Goal: Transaction & Acquisition: Purchase product/service

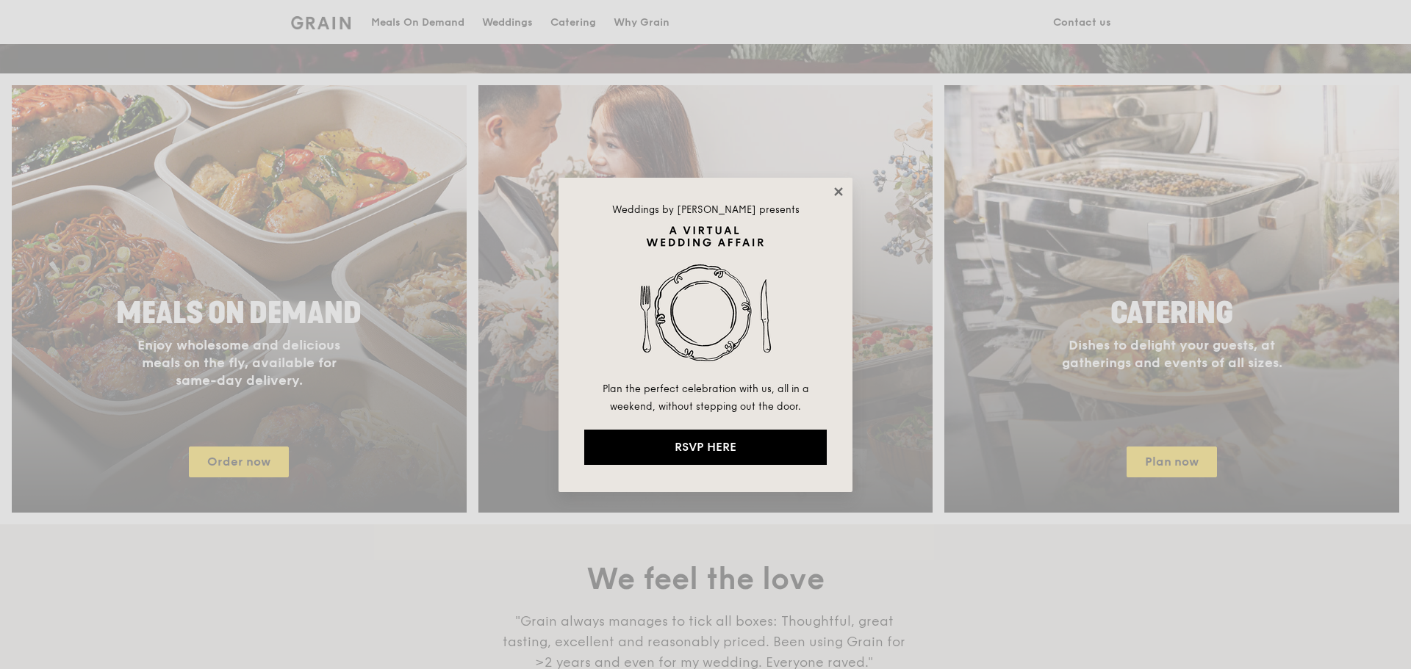
click at [838, 189] on icon at bounding box center [838, 191] width 13 height 13
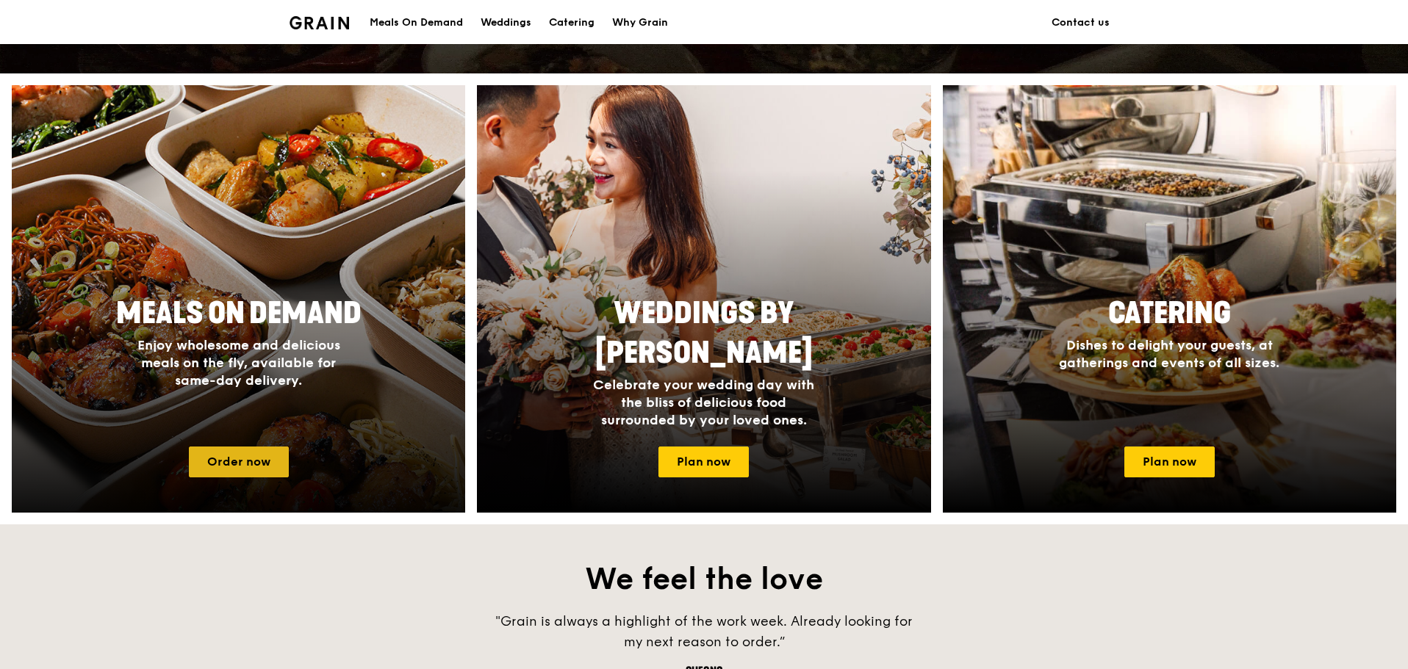
click at [268, 464] on link "Order now" at bounding box center [239, 462] width 100 height 31
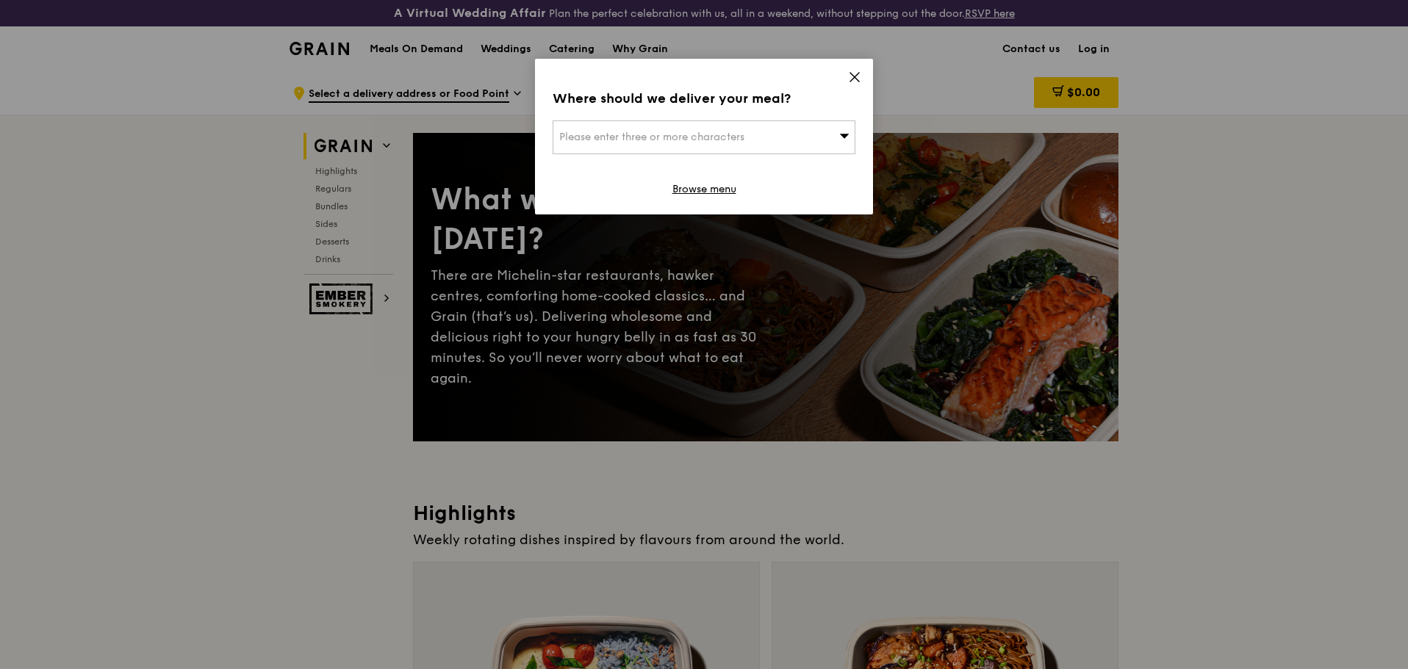
click at [856, 70] on div "Where should we deliver your meal? Please enter three or more characters Browse…" at bounding box center [704, 137] width 338 height 156
click at [851, 80] on icon at bounding box center [854, 77] width 9 height 9
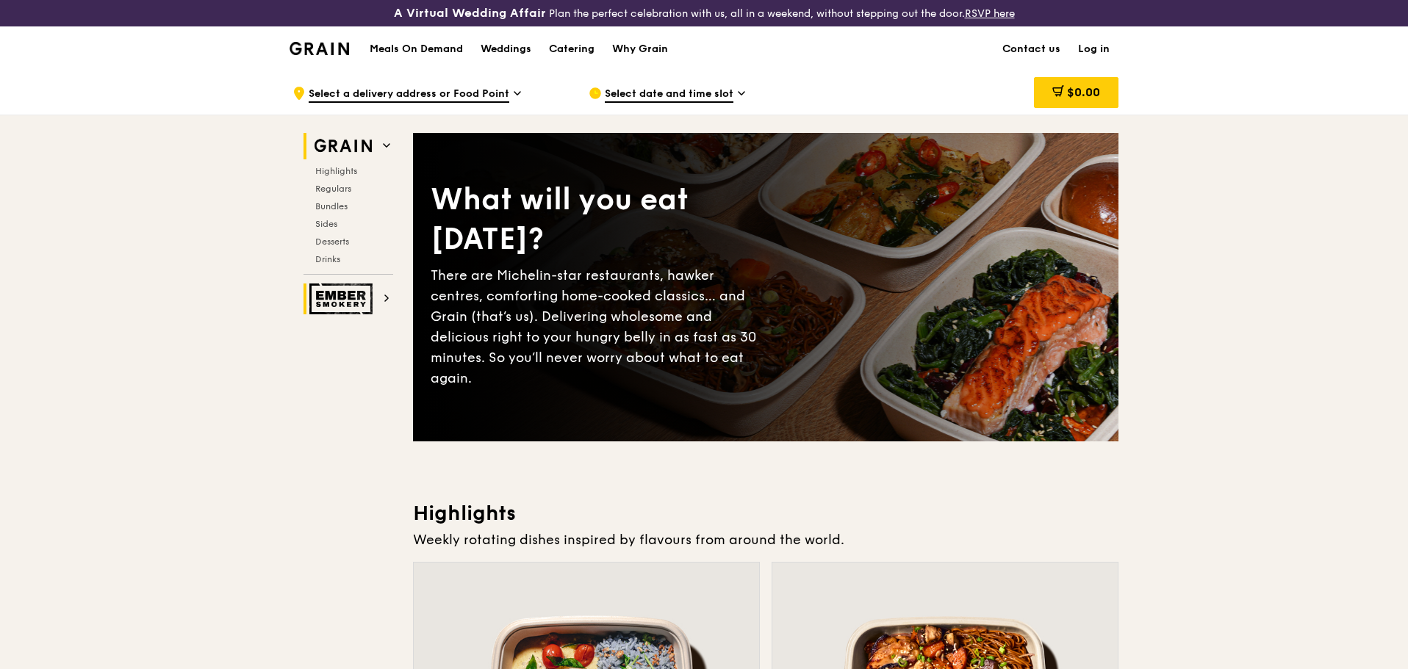
click at [340, 304] on img at bounding box center [343, 299] width 68 height 31
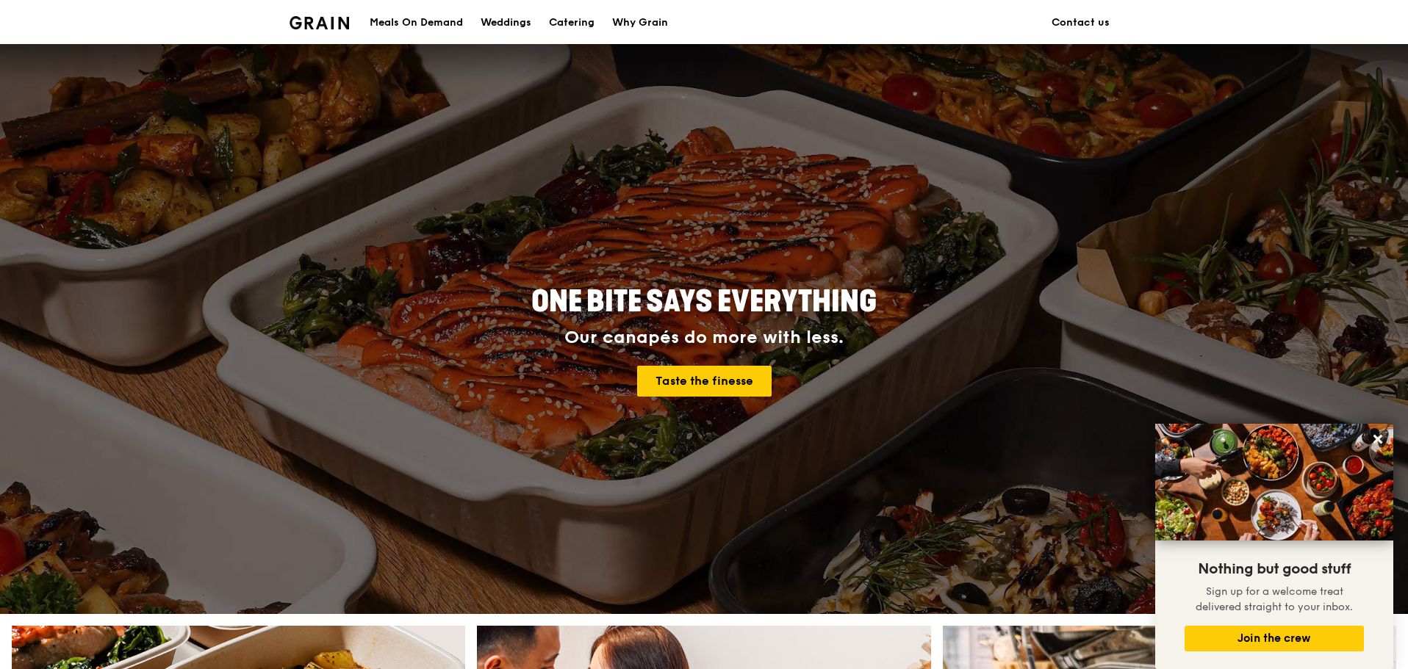
scroll to position [541, 0]
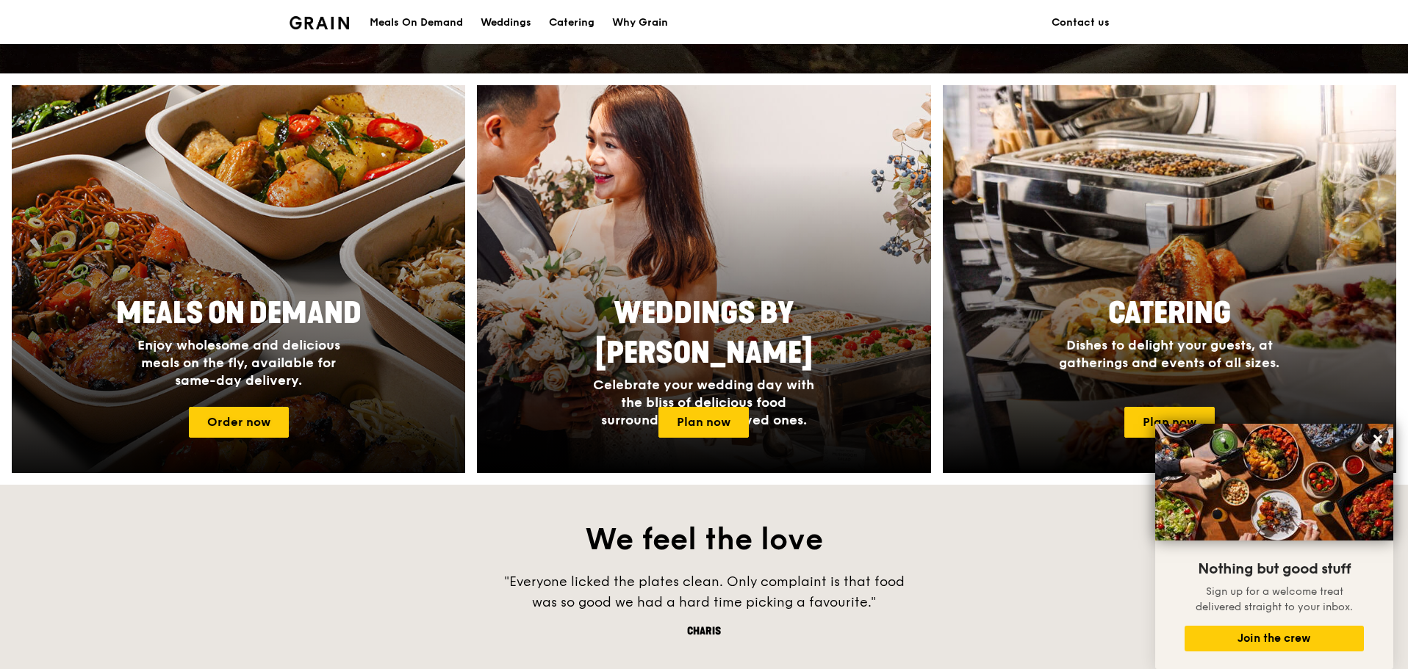
click at [334, 408] on div at bounding box center [238, 279] width 499 height 427
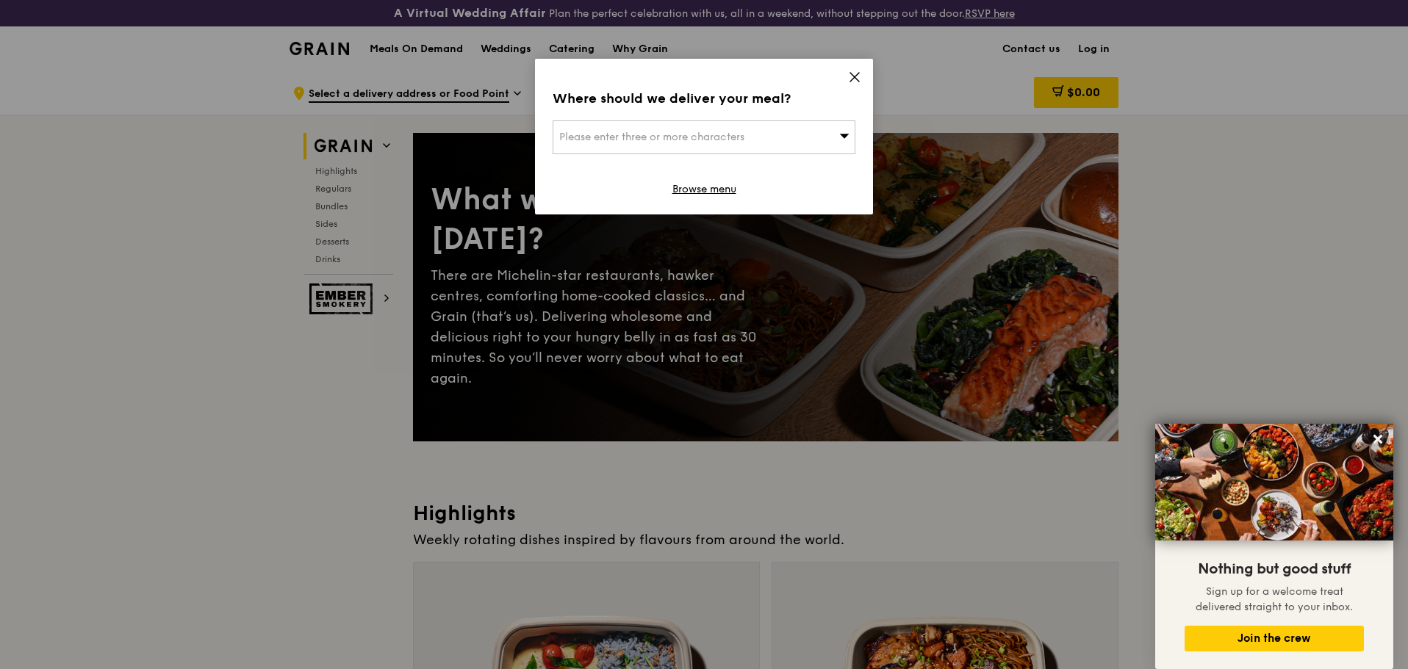
click at [854, 80] on icon at bounding box center [854, 77] width 13 height 13
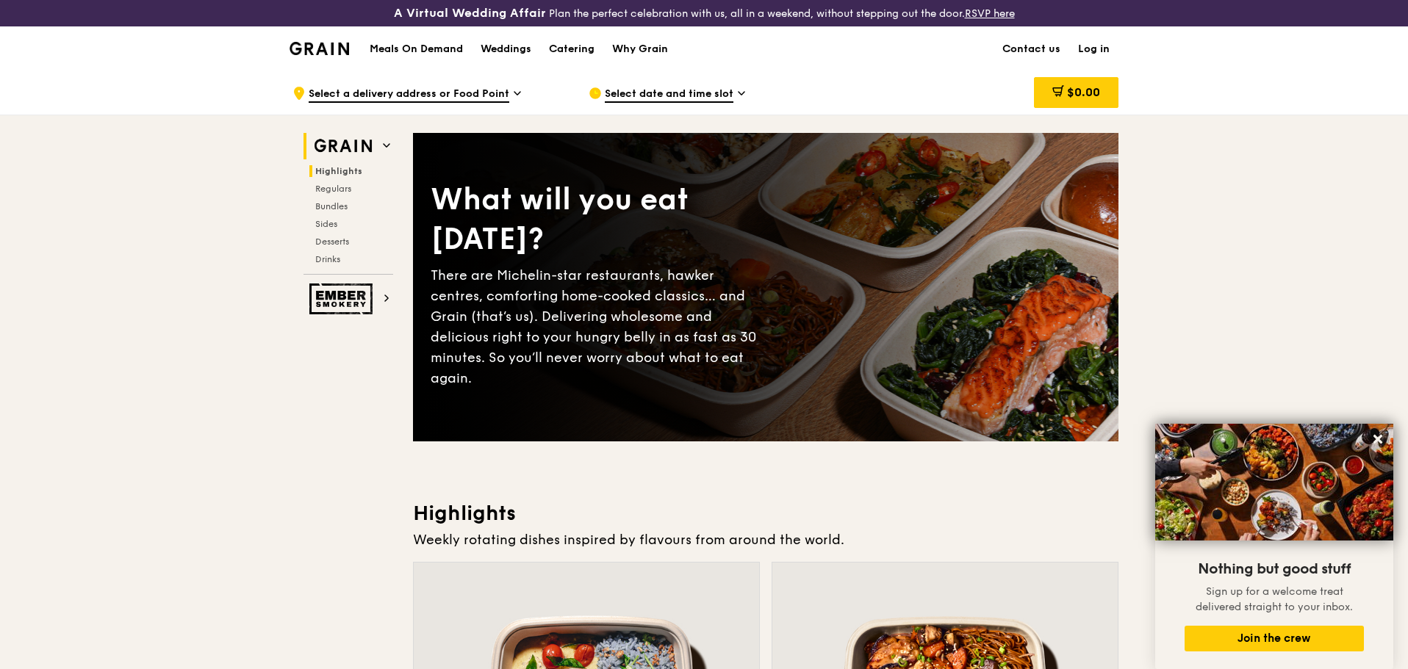
click at [333, 168] on span "Highlights" at bounding box center [338, 171] width 47 height 10
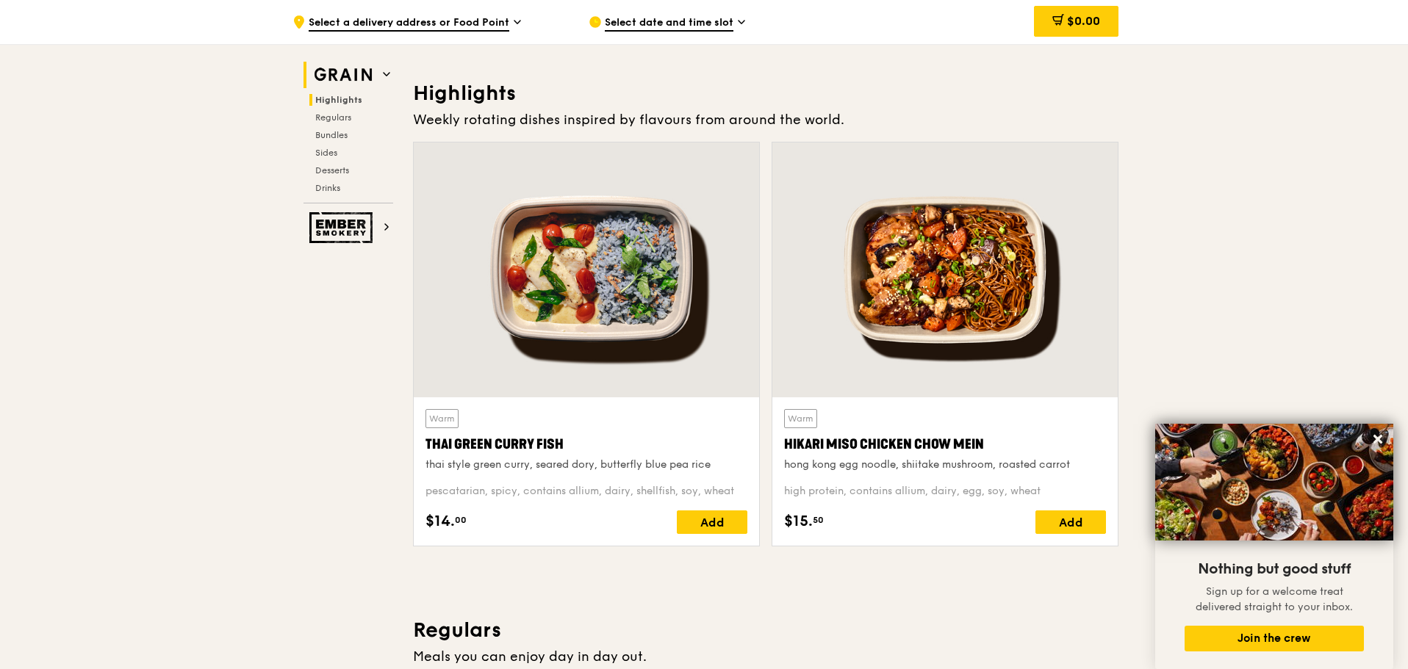
scroll to position [442, 0]
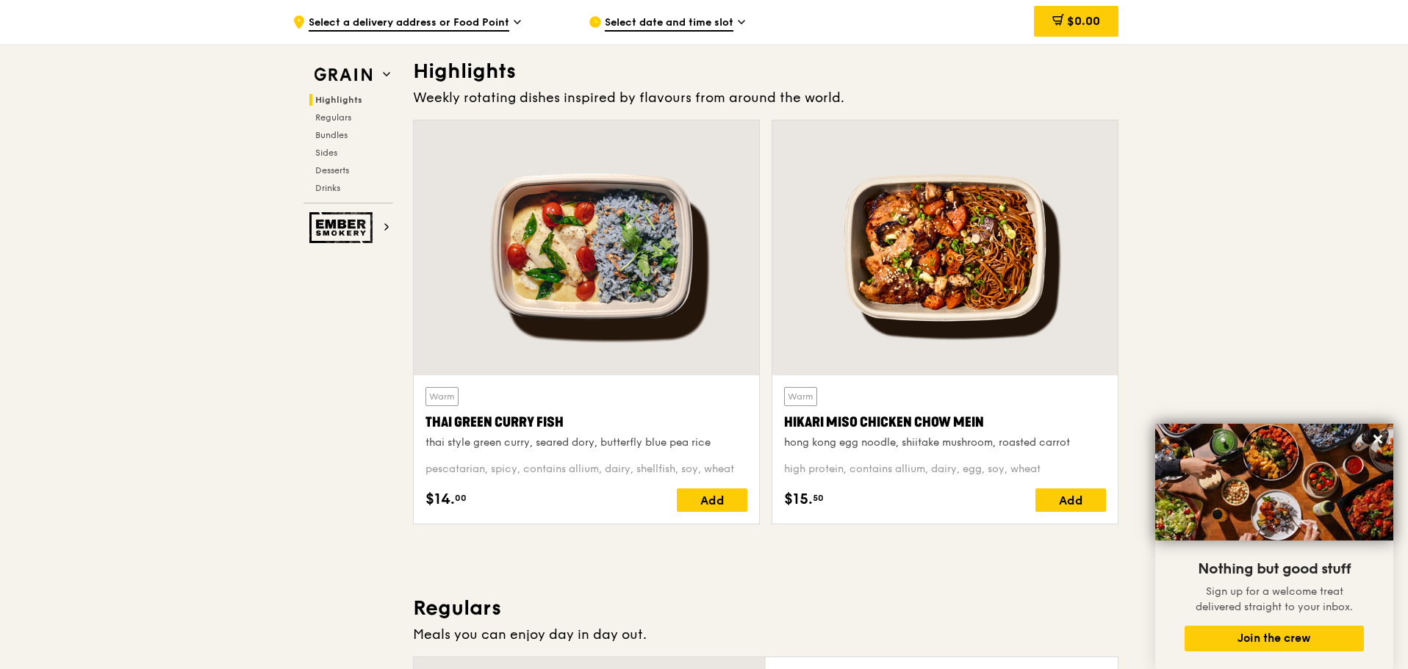
click at [843, 418] on div "Hikari Miso Chicken Chow Mein" at bounding box center [945, 422] width 322 height 21
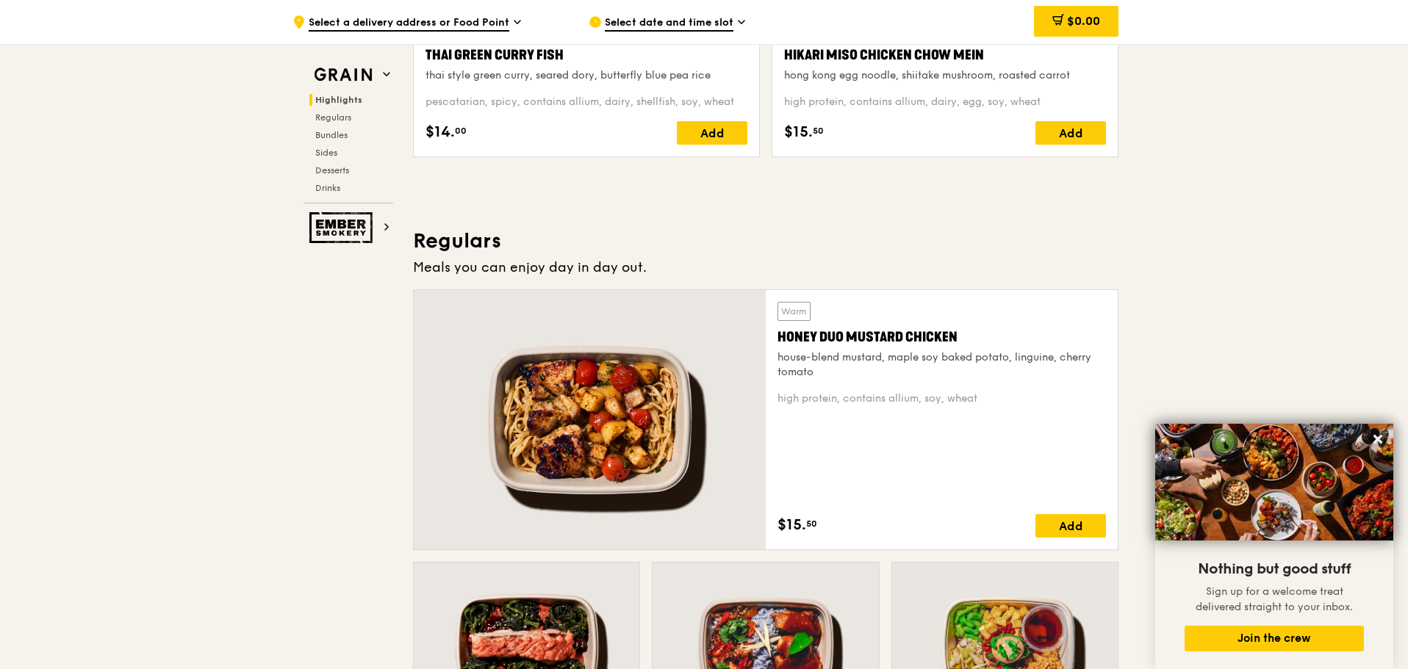
scroll to position [956, 0]
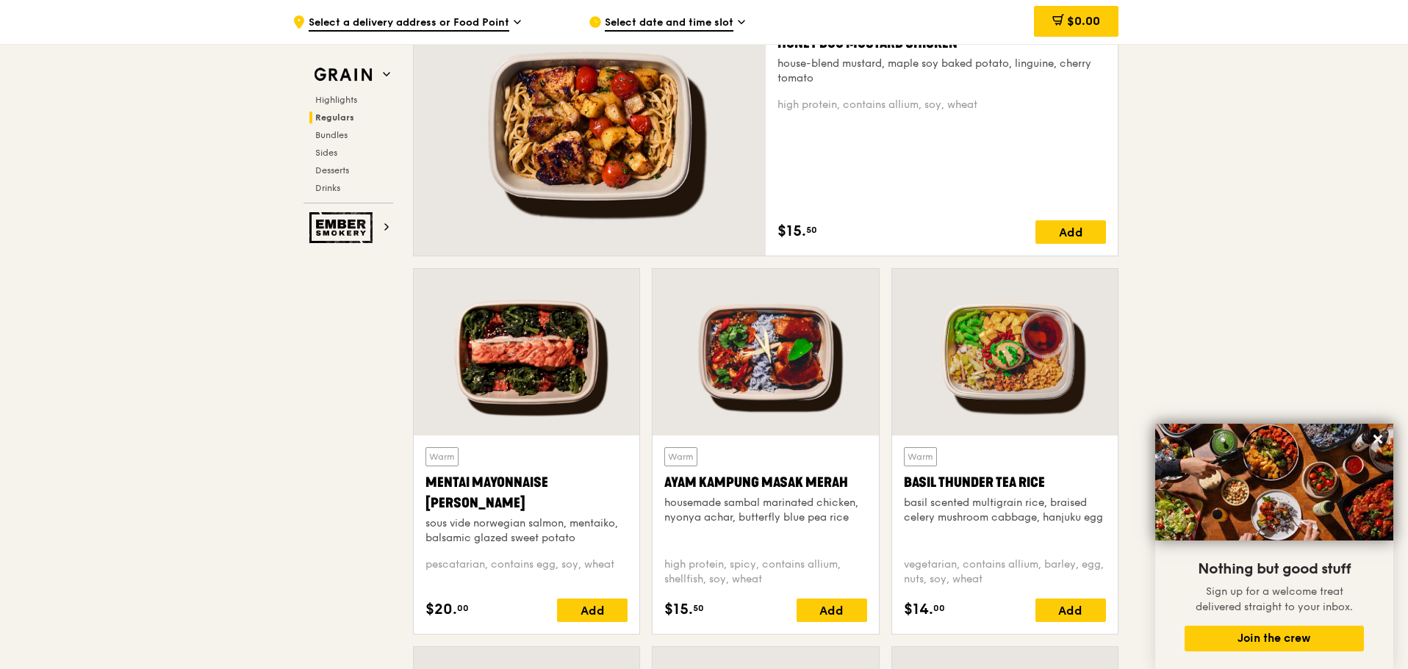
scroll to position [1176, 0]
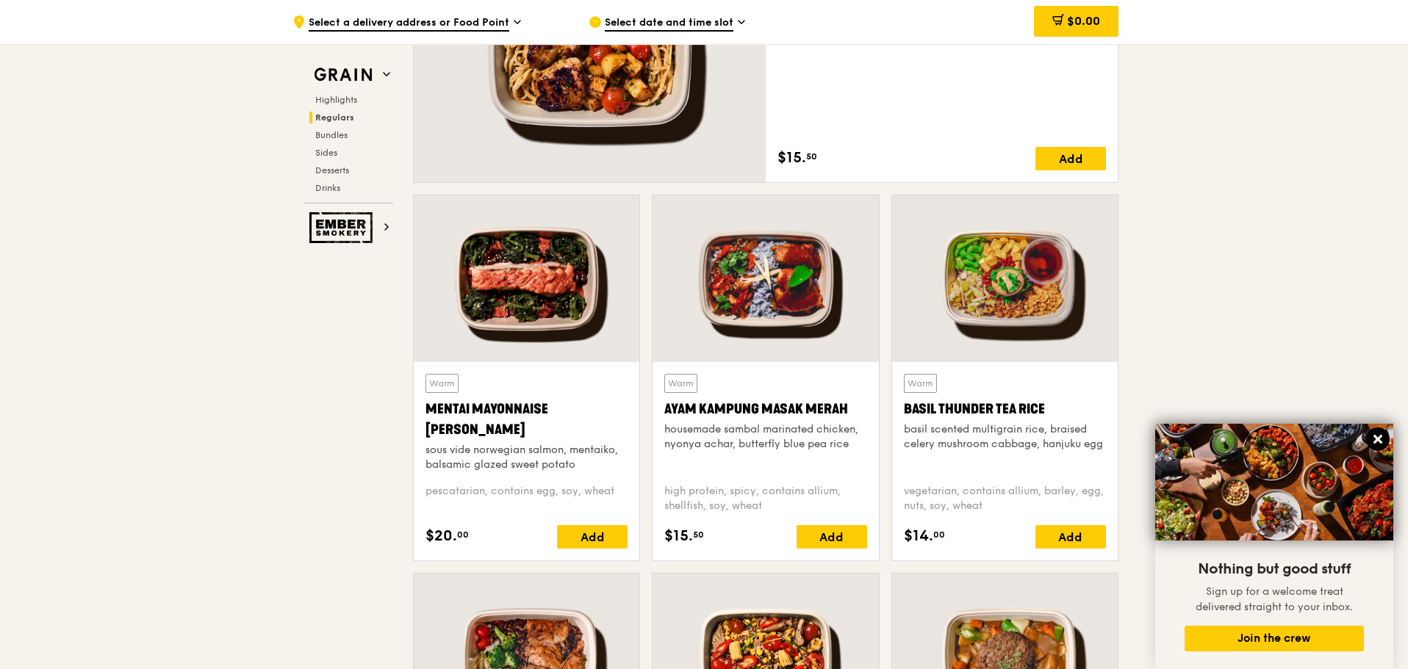
click at [1381, 442] on icon at bounding box center [1377, 439] width 9 height 9
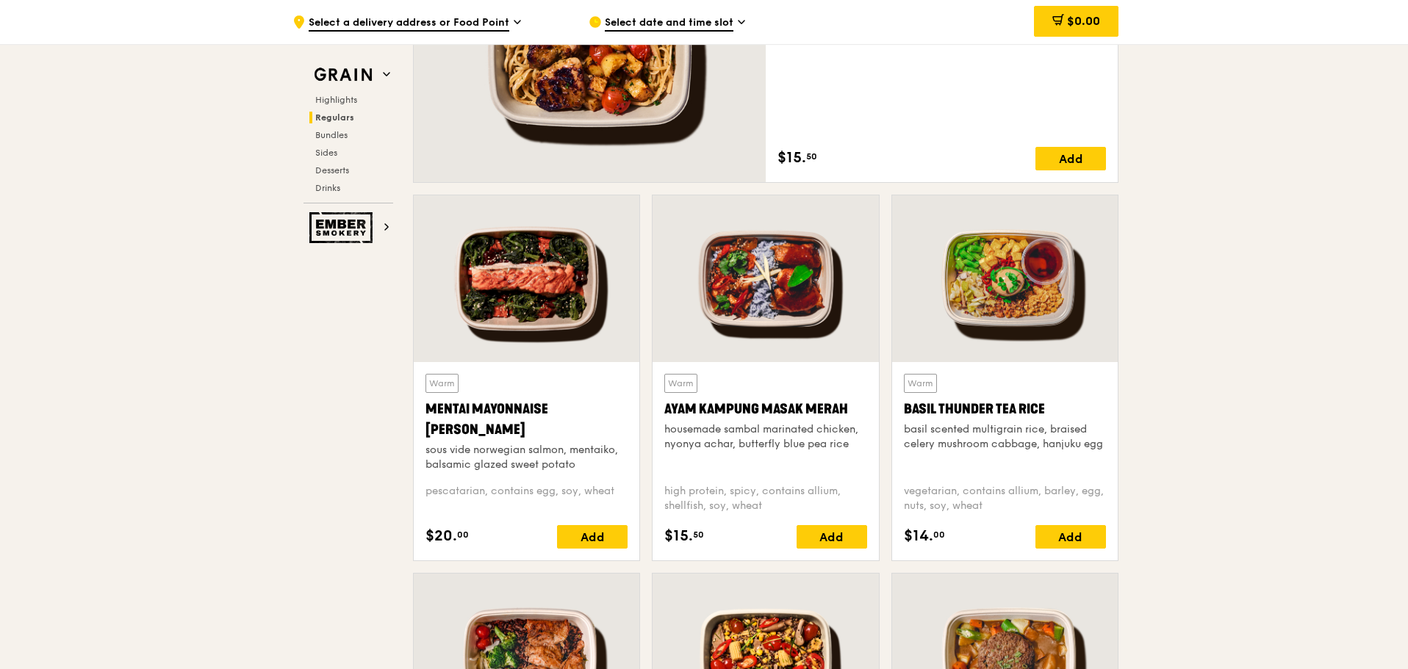
scroll to position [1250, 0]
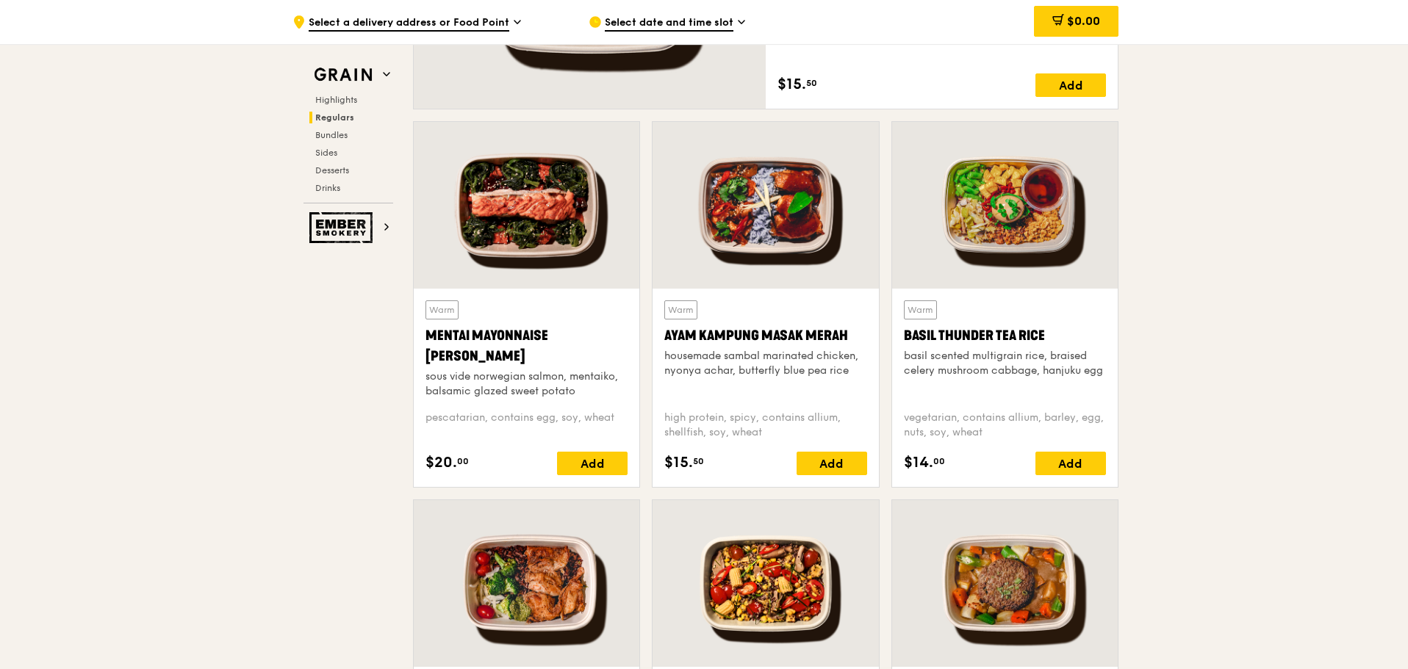
click at [1054, 361] on div "basil scented multigrain rice, braised celery mushroom cabbage, hanjuku egg" at bounding box center [1005, 363] width 202 height 29
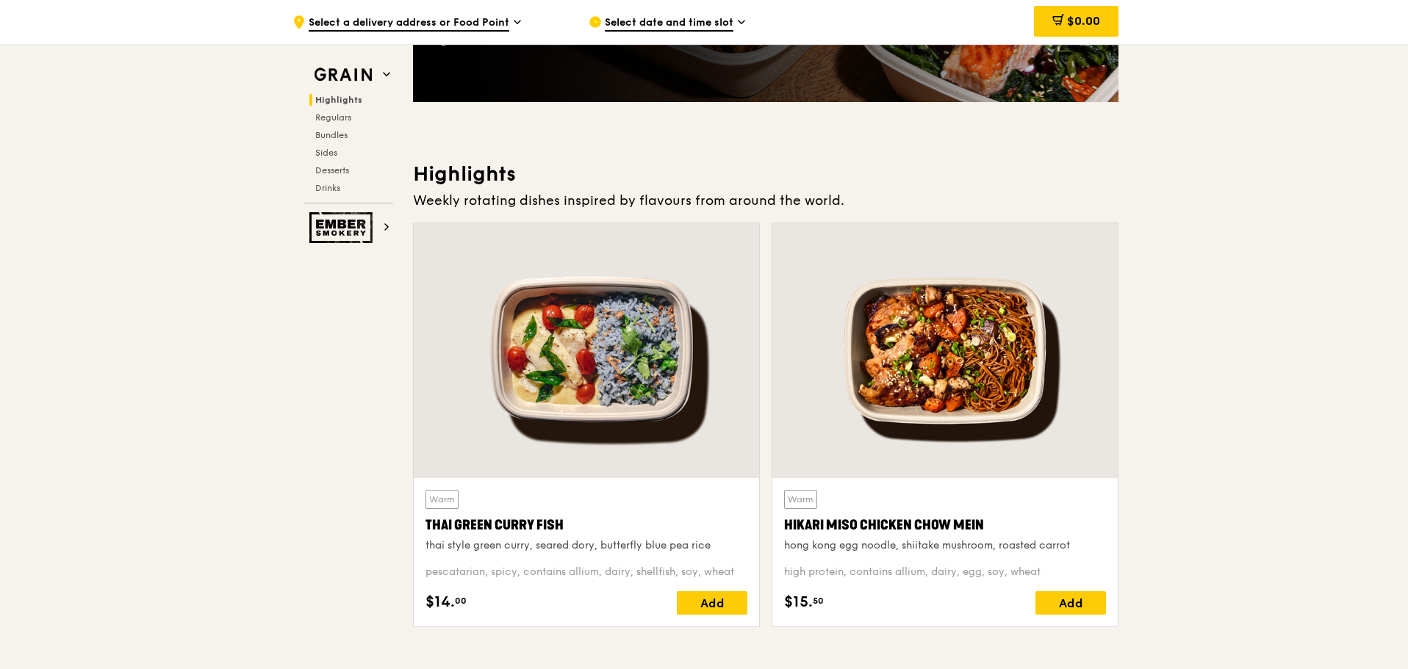
scroll to position [412, 0]
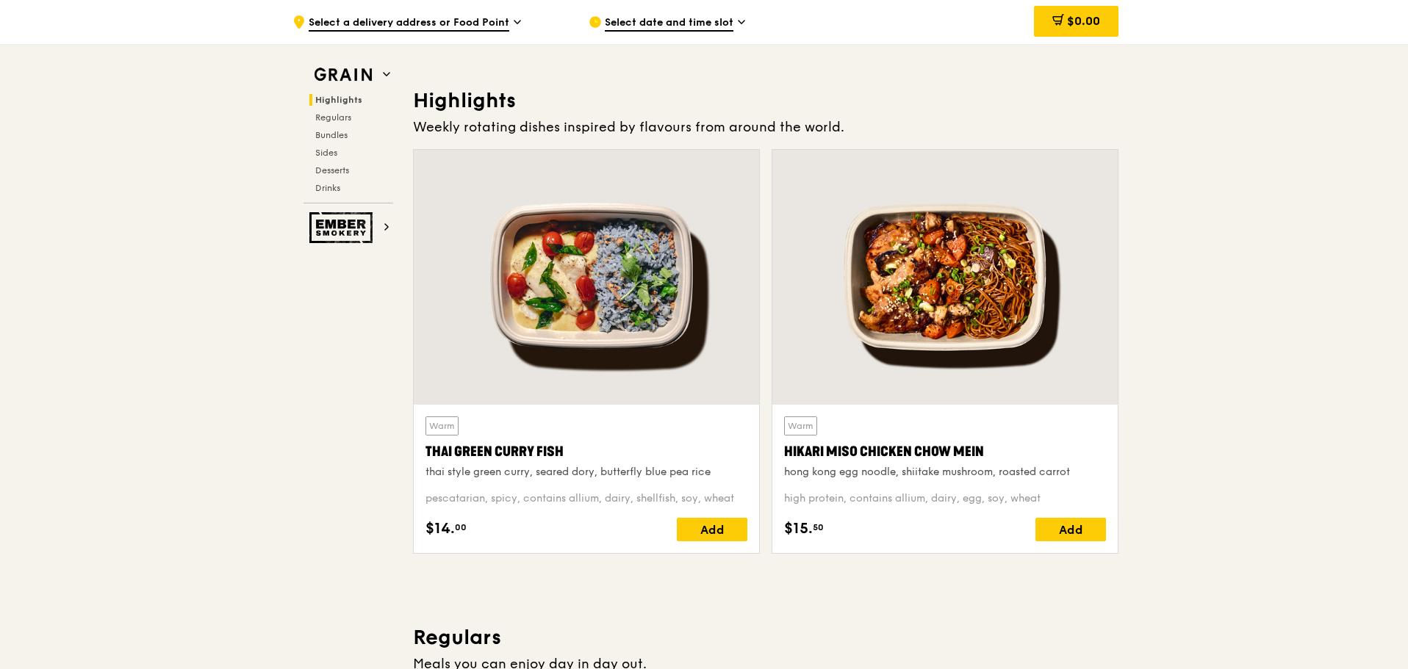
click at [958, 495] on div "high protein, contains allium, dairy, egg, soy, wheat" at bounding box center [945, 499] width 322 height 15
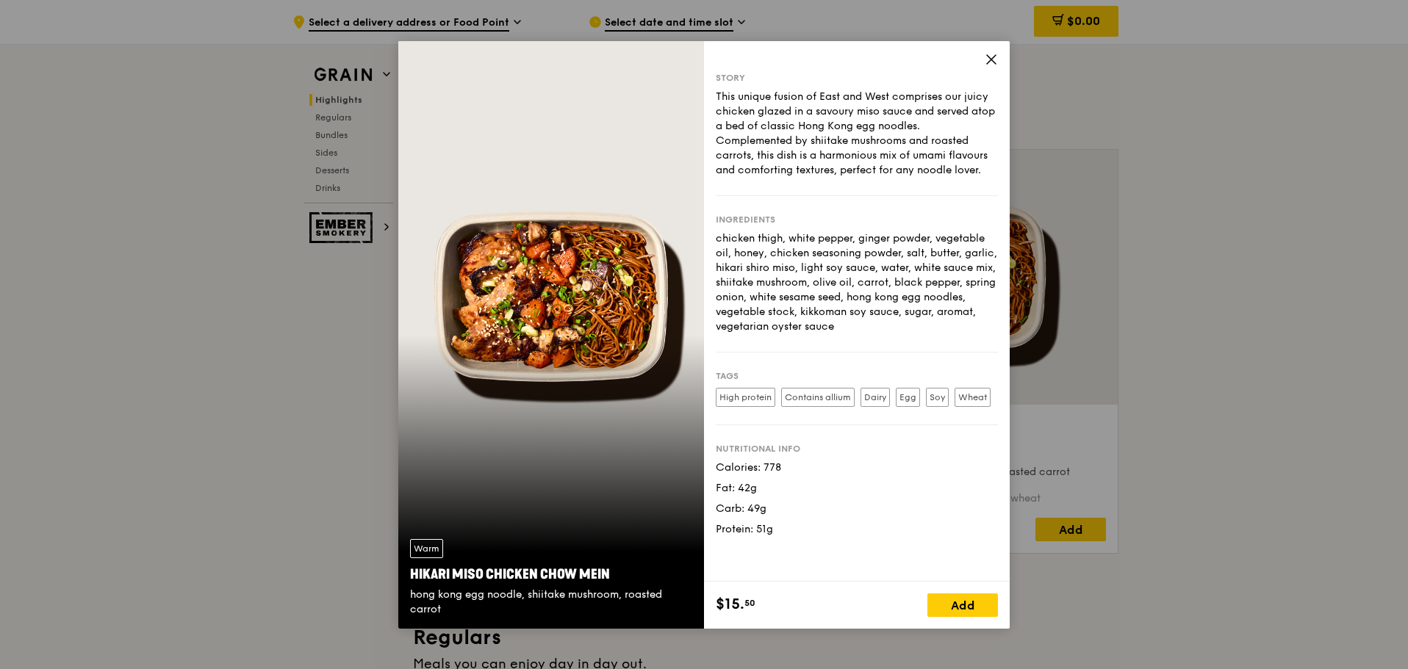
click at [989, 55] on icon at bounding box center [991, 59] width 13 height 13
